Goal: Task Accomplishment & Management: Complete application form

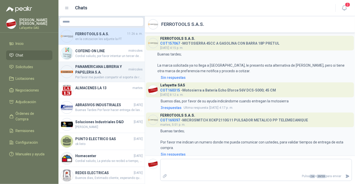
scroll to position [113, 0]
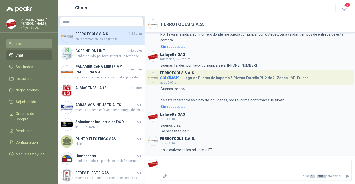
click at [30, 44] on li "Inicio" at bounding box center [29, 44] width 40 height 6
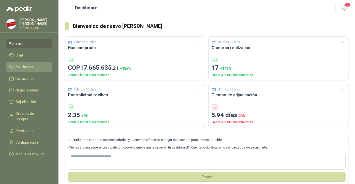
click at [28, 70] on link "Solicitudes" at bounding box center [29, 67] width 46 height 10
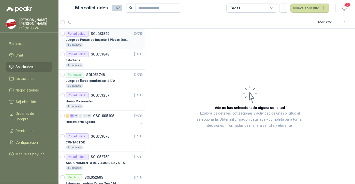
click at [89, 32] on div "Por adjudicar SOL053849" at bounding box center [88, 34] width 44 height 6
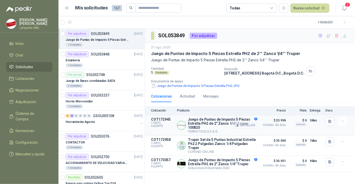
click at [248, 125] on button "Detalles" at bounding box center [245, 125] width 24 height 7
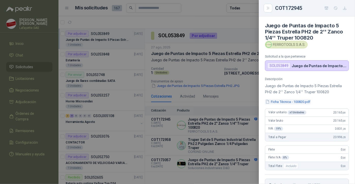
click at [280, 102] on button "Ficha Técnica - 100820.pdf" at bounding box center [288, 101] width 46 height 5
click at [240, 99] on div at bounding box center [177, 92] width 355 height 184
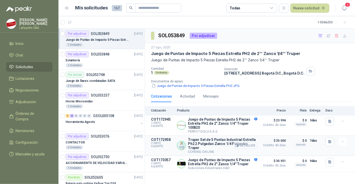
click at [242, 143] on button "Detalles" at bounding box center [245, 146] width 24 height 7
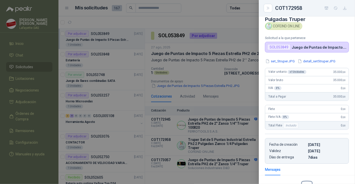
scroll to position [0, 0]
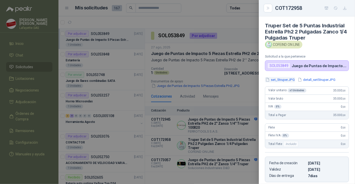
click at [283, 83] on button "set_5truper.JPG" at bounding box center [280, 79] width 30 height 5
click at [313, 83] on button "detall_set5truper.JPG" at bounding box center [316, 79] width 39 height 5
click at [283, 83] on button "set_5truper.JPG" at bounding box center [280, 79] width 30 height 5
click at [315, 83] on button "detall_set5truper.JPG" at bounding box center [316, 79] width 39 height 5
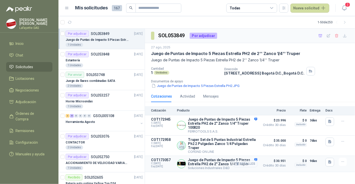
click at [238, 163] on icon "button" at bounding box center [236, 164] width 3 height 3
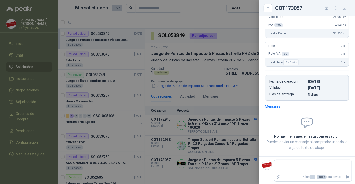
scroll to position [0, 0]
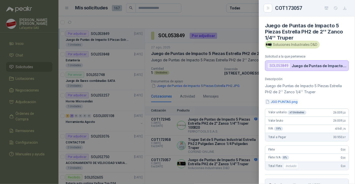
click at [283, 100] on button "JGO PUNTAS.png" at bounding box center [281, 101] width 33 height 5
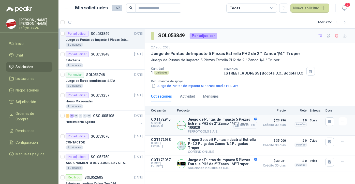
click at [239, 127] on icon "button" at bounding box center [237, 126] width 4 height 4
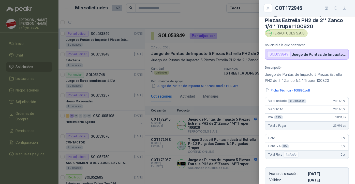
scroll to position [0, 0]
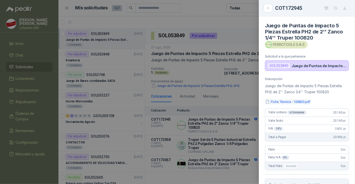
click at [276, 103] on button "Ficha Técnica - 100820.pdf" at bounding box center [288, 101] width 46 height 5
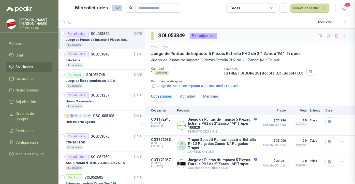
scroll to position [104, 0]
click at [242, 146] on button "Detalles" at bounding box center [245, 146] width 24 height 7
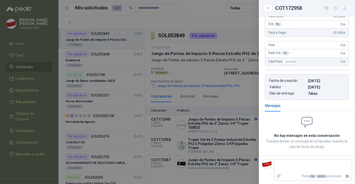
scroll to position [0, 0]
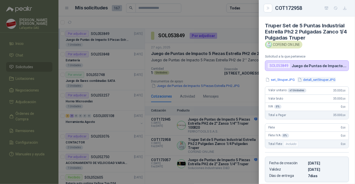
click at [312, 83] on button "detall_set5truper.JPG" at bounding box center [316, 79] width 39 height 5
click at [283, 83] on button "set_5truper.JPG" at bounding box center [280, 79] width 30 height 5
click at [211, 159] on div at bounding box center [177, 92] width 355 height 184
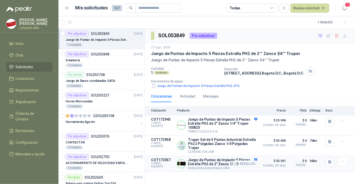
click at [225, 160] on p "Juego de Puntas de Impacto 5 Piezas Estrella PH2 de 2'' Zanco 1/4'' Truper" at bounding box center [222, 162] width 69 height 8
click at [253, 162] on button "Detalles" at bounding box center [245, 164] width 24 height 7
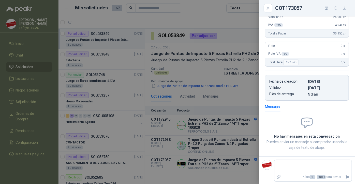
scroll to position [0, 0]
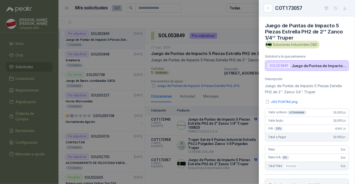
click at [283, 105] on div "Descripción Juego de Puntas de Impacto 5 Piezas Estrella PH2 de 2'' Zanco 1/4''…" at bounding box center [307, 141] width 96 height 128
click at [283, 101] on button "JGO PUNTAS.png" at bounding box center [281, 101] width 33 height 5
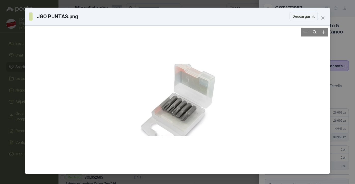
click at [199, 111] on div at bounding box center [177, 100] width 75 height 145
click at [193, 112] on div at bounding box center [177, 100] width 75 height 145
click at [184, 105] on div at bounding box center [177, 100] width 75 height 145
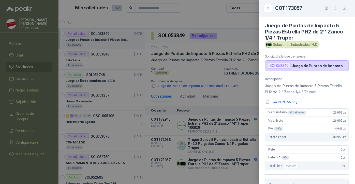
scroll to position [104, 0]
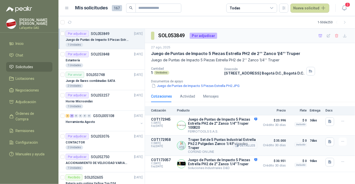
click at [251, 145] on button "Detalles" at bounding box center [245, 146] width 24 height 7
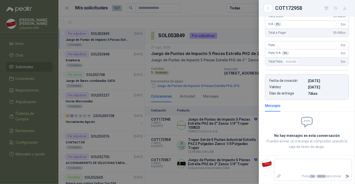
scroll to position [0, 0]
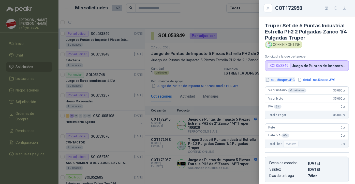
click at [284, 83] on button "set_5truper.JPG" at bounding box center [280, 79] width 30 height 5
click at [248, 98] on div at bounding box center [177, 92] width 355 height 184
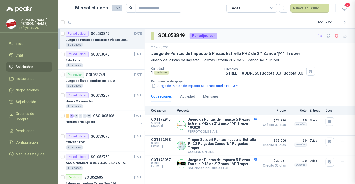
scroll to position [88, 0]
click at [248, 144] on button "Detalles" at bounding box center [245, 146] width 24 height 7
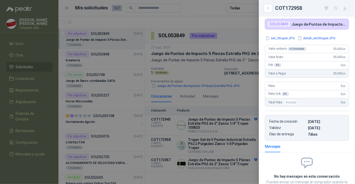
scroll to position [0, 0]
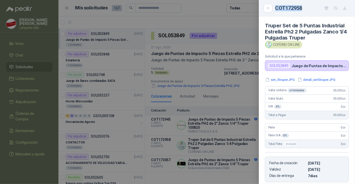
drag, startPoint x: 276, startPoint y: 7, endPoint x: 304, endPoint y: 8, distance: 28.5
click at [304, 8] on div "COT172958" at bounding box center [312, 8] width 74 height 8
copy div "COT172958"
click at [245, 95] on div at bounding box center [177, 92] width 355 height 184
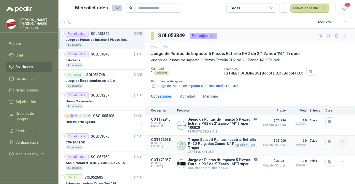
click at [342, 142] on icon "button" at bounding box center [343, 142] width 4 height 4
click at [325, 124] on button "Añadir" at bounding box center [332, 122] width 41 height 8
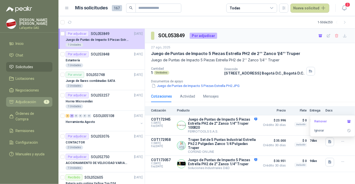
click at [33, 102] on span "Adjudicación" at bounding box center [26, 102] width 21 height 6
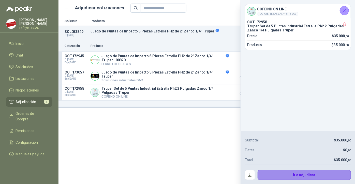
click at [302, 174] on button "Ir a adjudicar" at bounding box center [304, 176] width 94 height 10
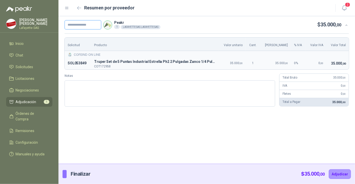
click at [85, 25] on input "text" at bounding box center [83, 24] width 37 height 9
type input "******"
click at [335, 175] on button "Adjudicar" at bounding box center [340, 175] width 22 height 10
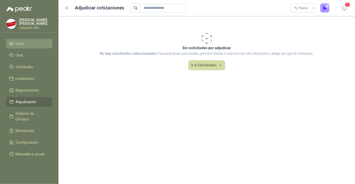
click at [36, 47] on link "Inicio" at bounding box center [29, 44] width 46 height 10
